Goal: Find contact information: Find contact information

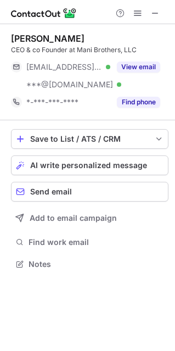
scroll to position [256, 175]
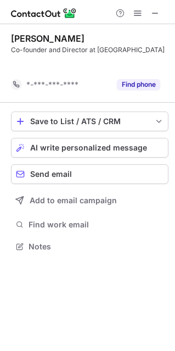
scroll to position [231, 175]
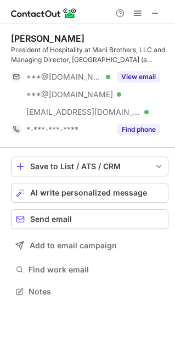
scroll to position [283, 175]
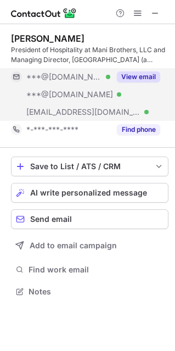
click at [143, 78] on button "View email" at bounding box center [138, 76] width 43 height 11
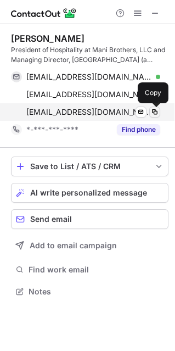
click at [154, 111] on span at bounding box center [154, 112] width 9 height 9
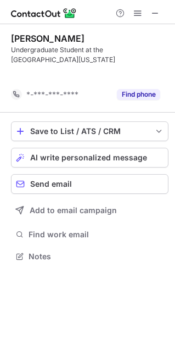
scroll to position [231, 175]
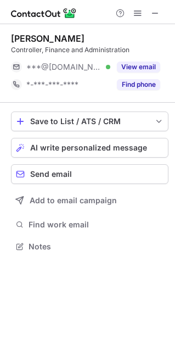
scroll to position [5, 5]
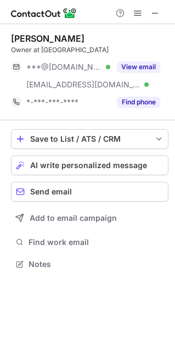
scroll to position [256, 175]
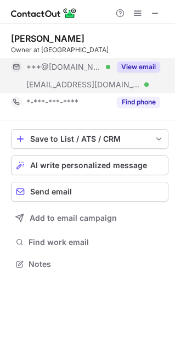
click at [147, 66] on button "View email" at bounding box center [138, 66] width 43 height 11
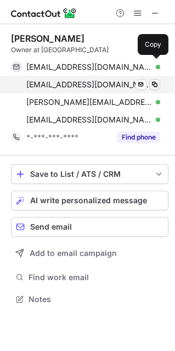
scroll to position [291, 175]
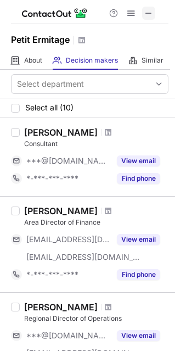
click at [147, 10] on span at bounding box center [148, 13] width 9 height 9
